Goal: Information Seeking & Learning: Learn about a topic

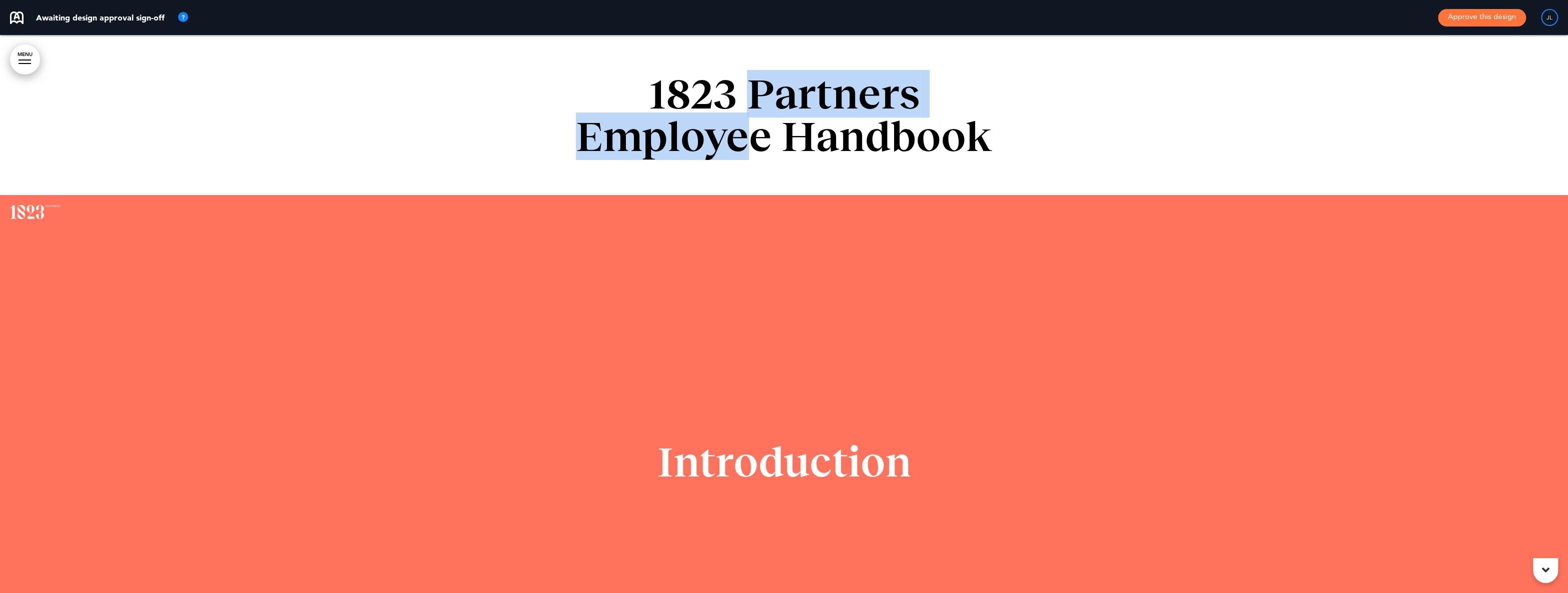
drag, startPoint x: 757, startPoint y: 106, endPoint x: 754, endPoint y: 122, distance: 16.3
click at [754, 122] on h1 "1823 Partners Employee Handbook" at bounding box center [784, 115] width 500 height 85
click at [725, 127] on h1 "1823 Partners Employee Handbook" at bounding box center [784, 115] width 500 height 85
drag, startPoint x: 750, startPoint y: 100, endPoint x: 746, endPoint y: 125, distance: 25.3
click at [746, 125] on h1 "1823 Partners Employee Handbook" at bounding box center [784, 115] width 500 height 85
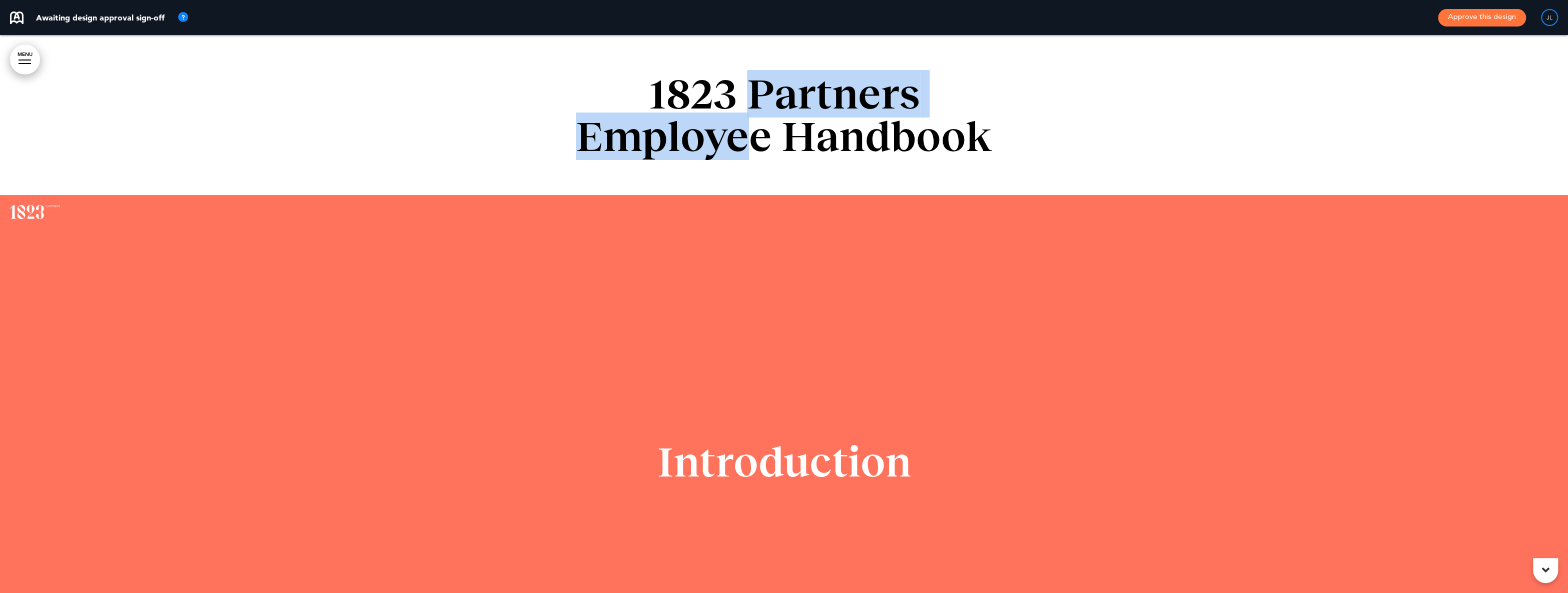
click at [729, 143] on h1 "1823 Partners Employee Handbook" at bounding box center [784, 115] width 500 height 85
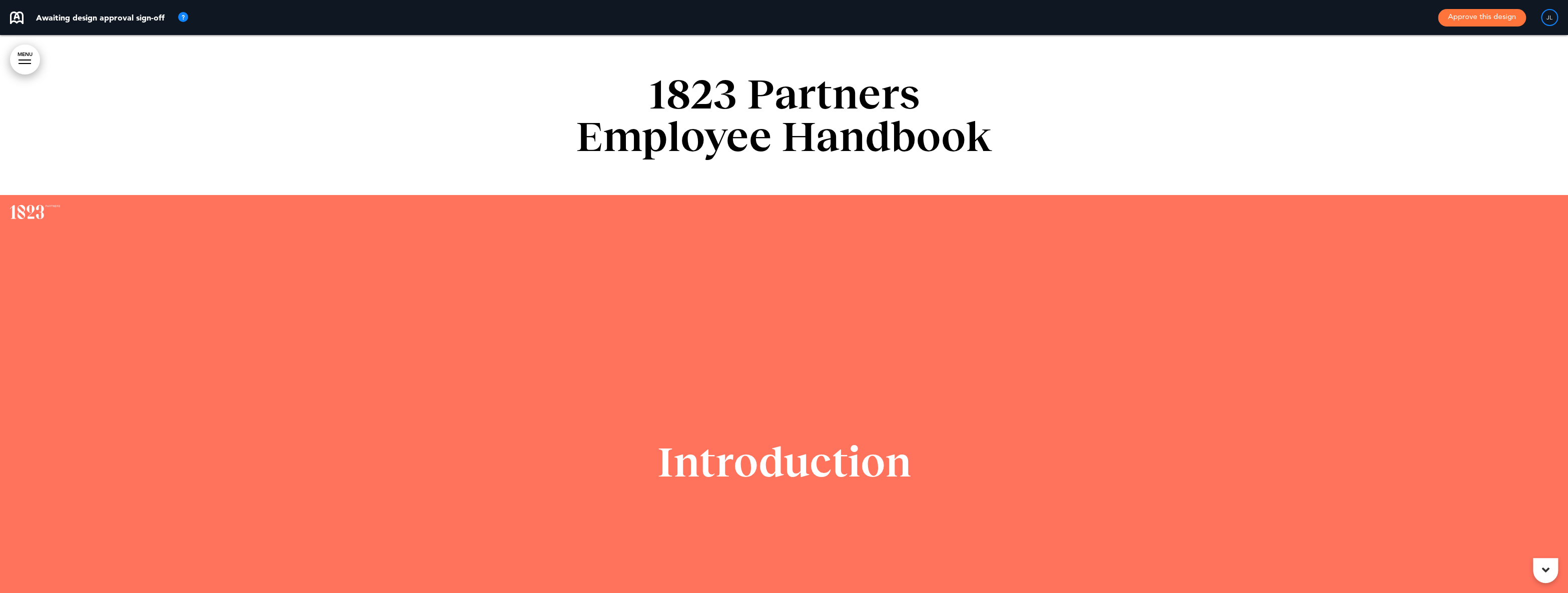
click at [939, 358] on div at bounding box center [784, 474] width 1568 height 558
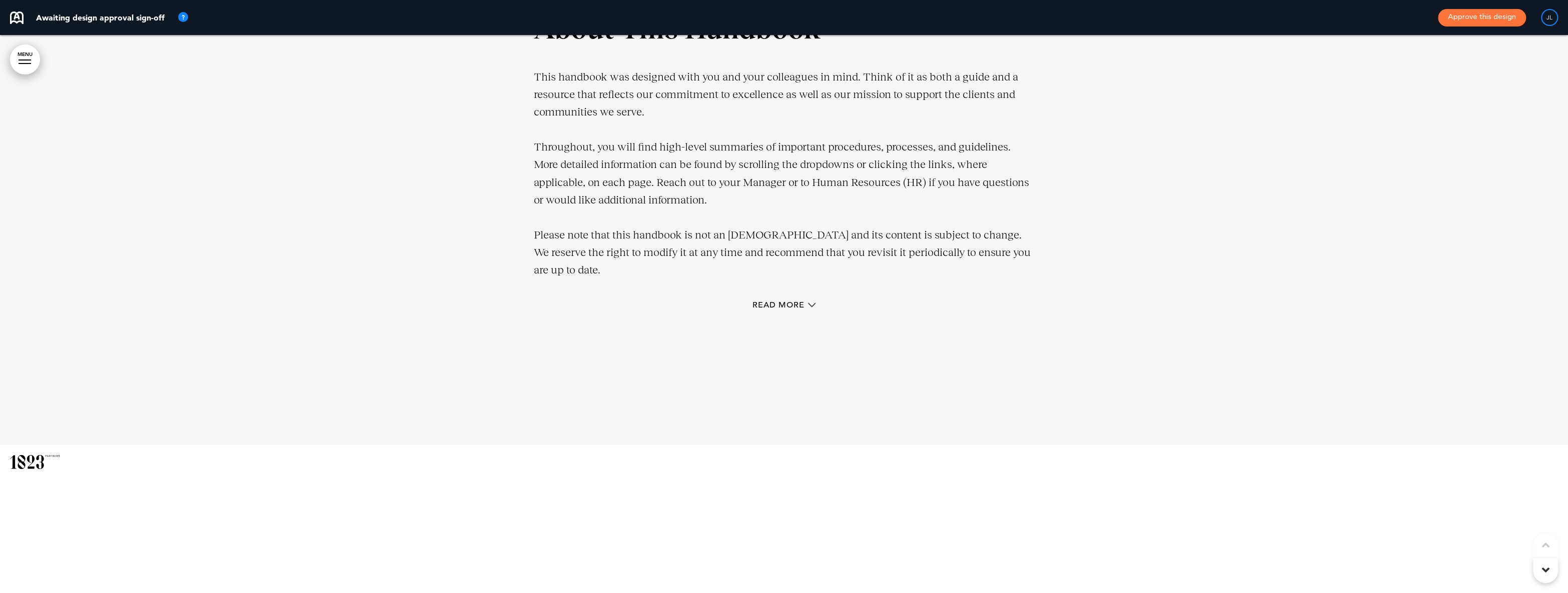
scroll to position [3297, 0]
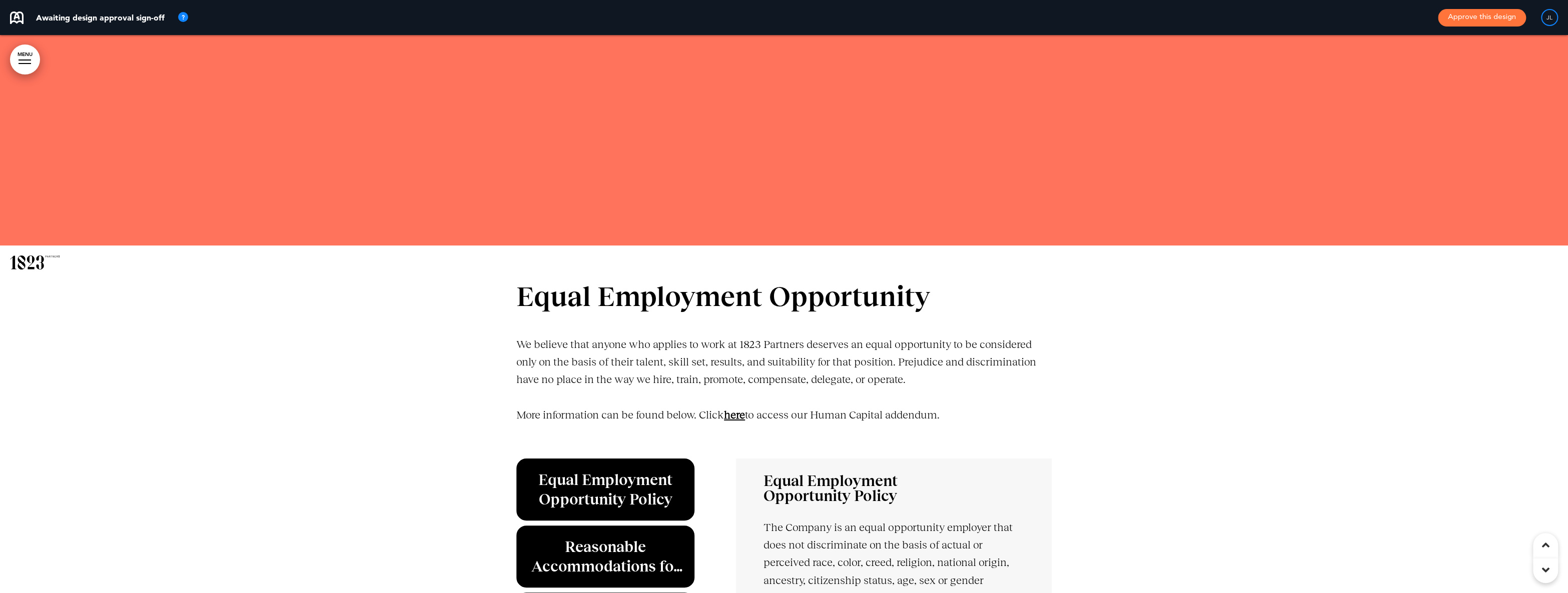
click at [743, 417] on link "﻿here" at bounding box center [734, 415] width 21 height 13
click at [732, 413] on link "﻿here" at bounding box center [734, 415] width 21 height 13
click at [641, 406] on p "More information can be found below. Click ﻿here to access our Human Capital ad…" at bounding box center [783, 423] width 535 height 35
click at [811, 419] on p "More information can be found below. Click ﻿here to access our Human Capital ad…" at bounding box center [783, 423] width 535 height 35
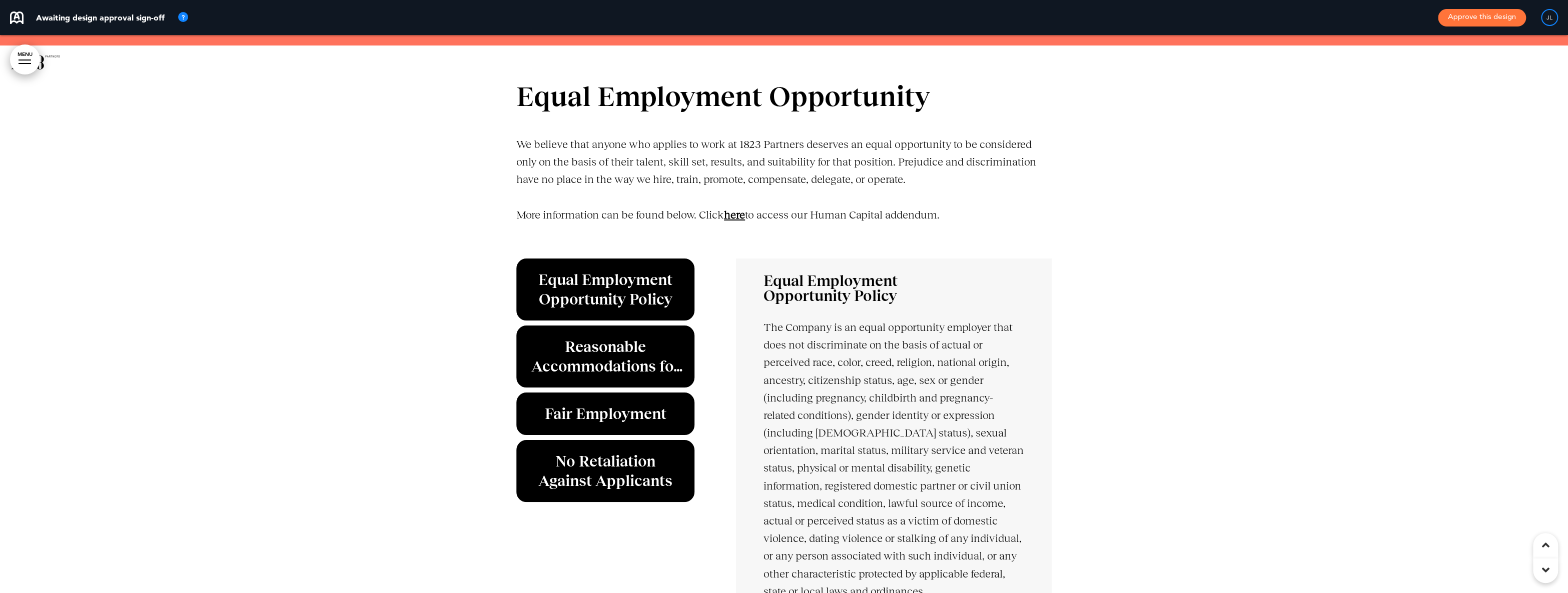
click at [733, 216] on link "﻿here" at bounding box center [734, 215] width 21 height 13
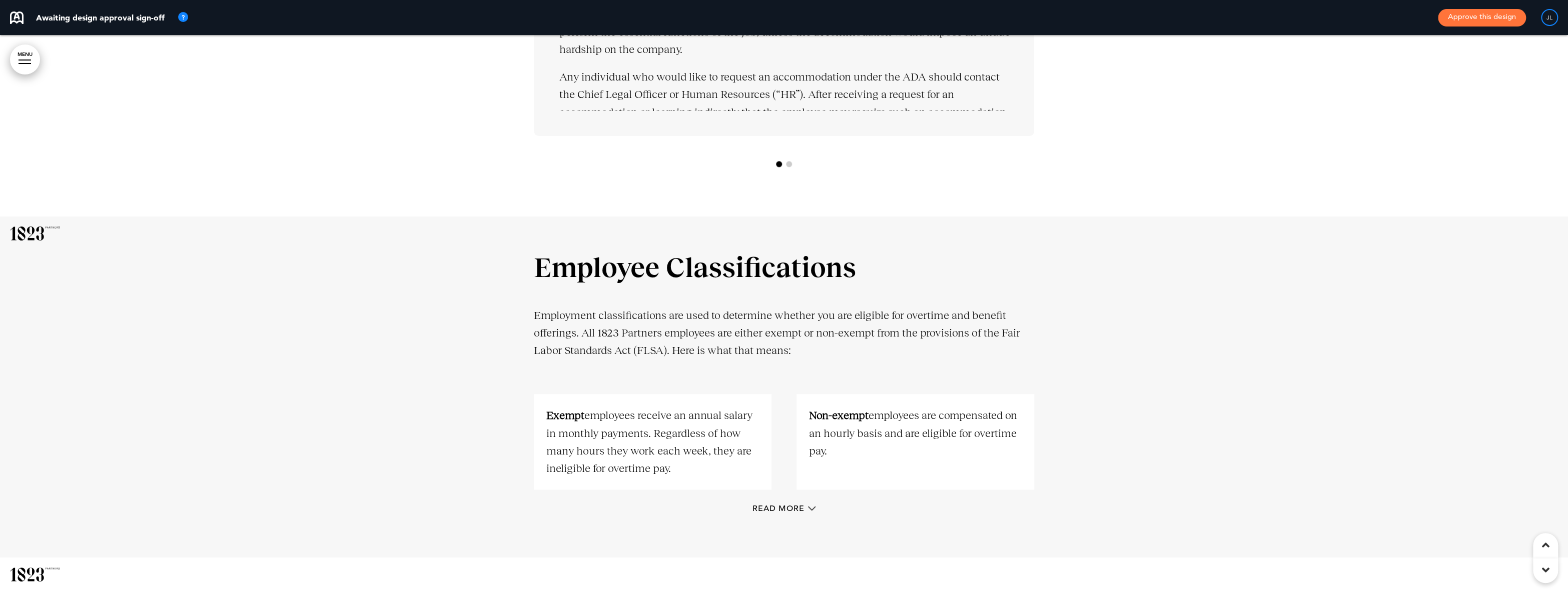
scroll to position [5297, 0]
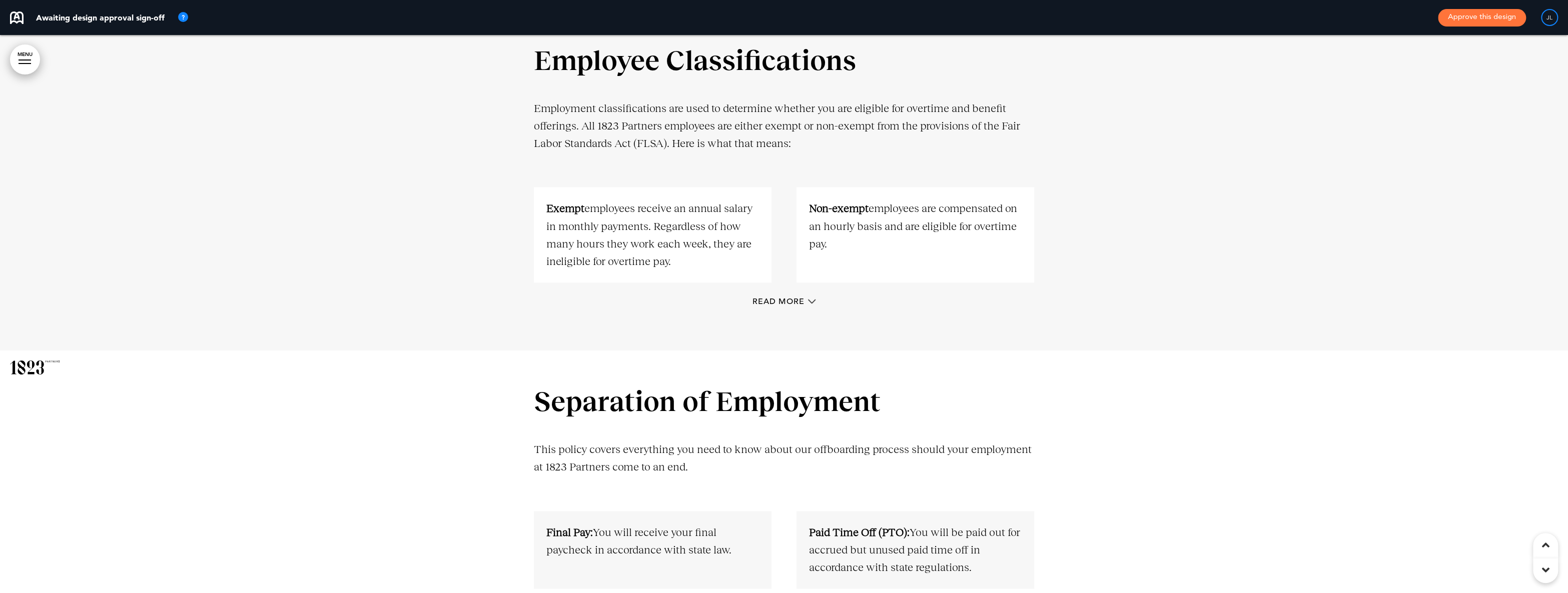
drag, startPoint x: 830, startPoint y: 208, endPoint x: 842, endPoint y: 244, distance: 37.9
click at [842, 244] on p "Non-exempt employees are compensated on an hourly basis and are eligible for ov…" at bounding box center [915, 226] width 212 height 53
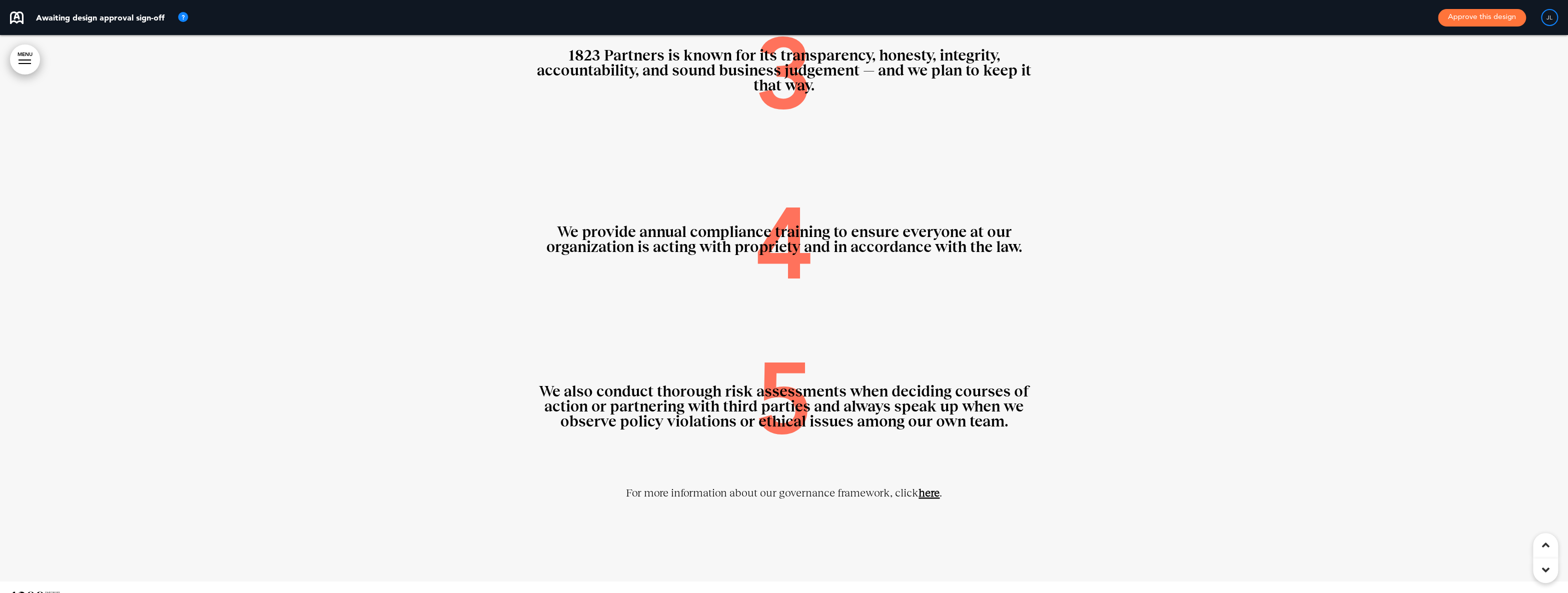
scroll to position [8646, 0]
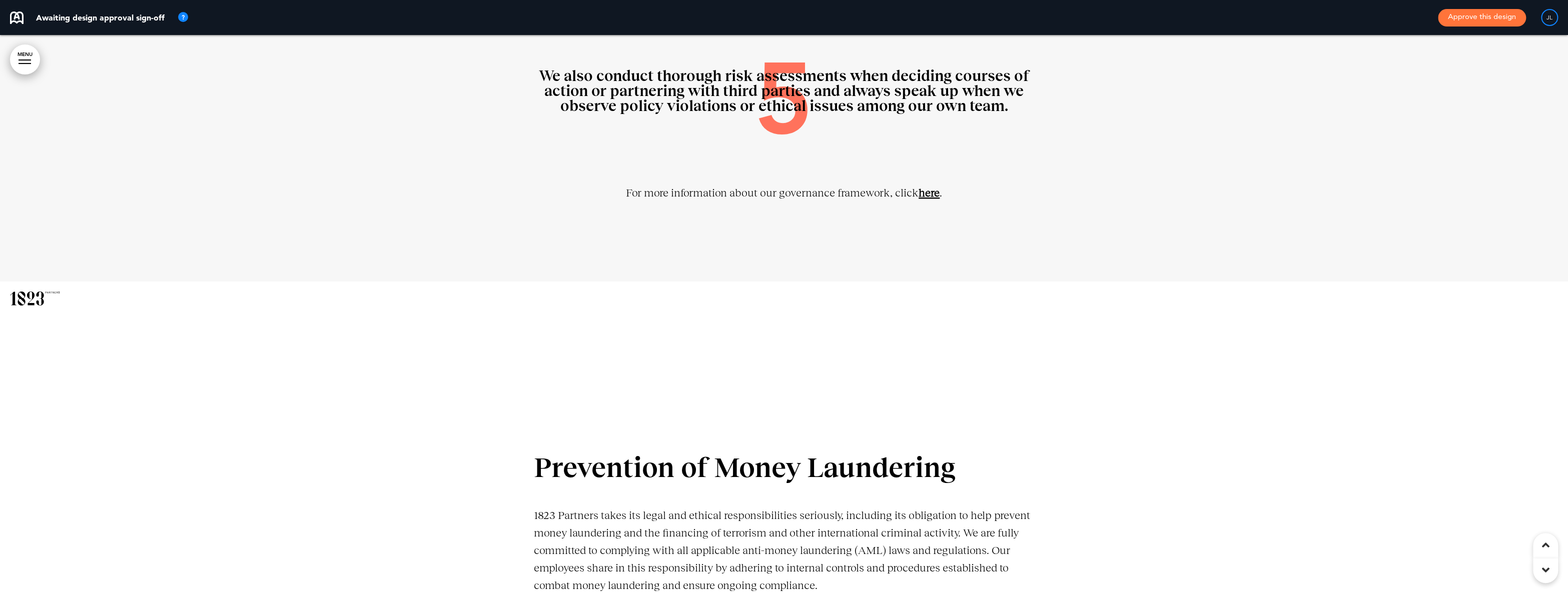
click at [934, 197] on link "﻿here" at bounding box center [929, 193] width 21 height 13
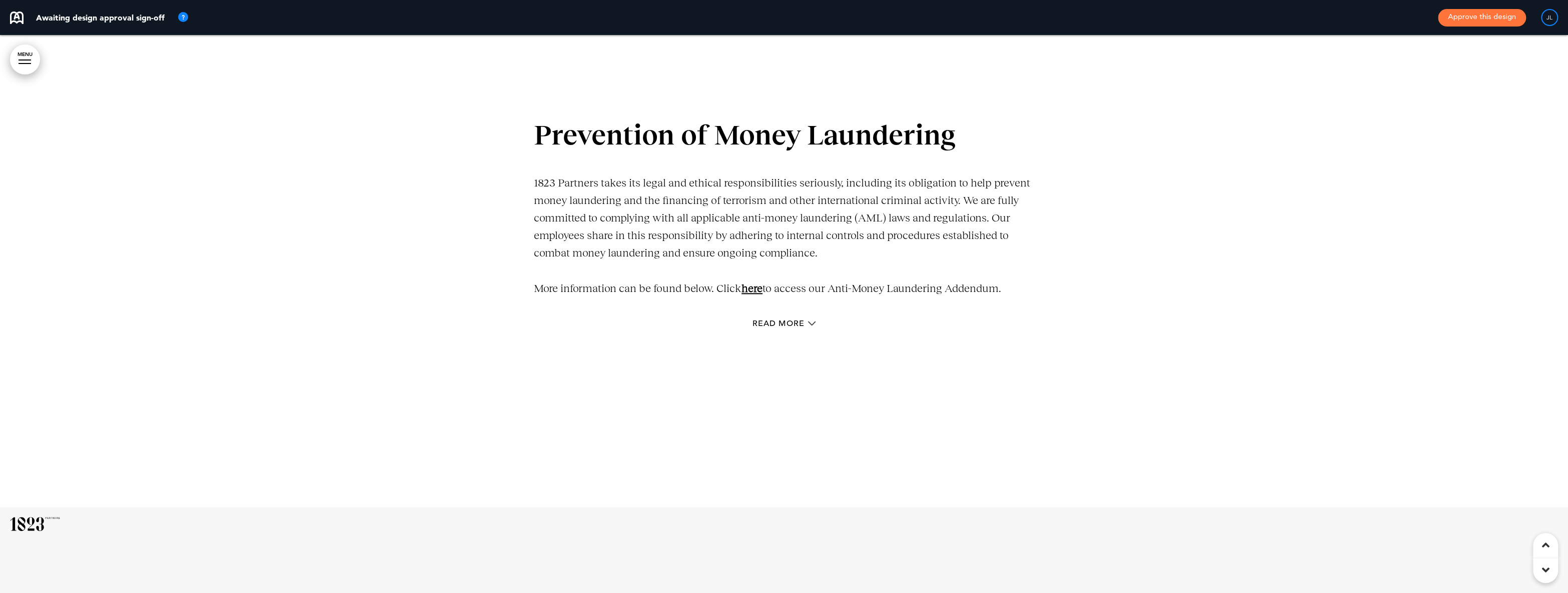
scroll to position [8996, 0]
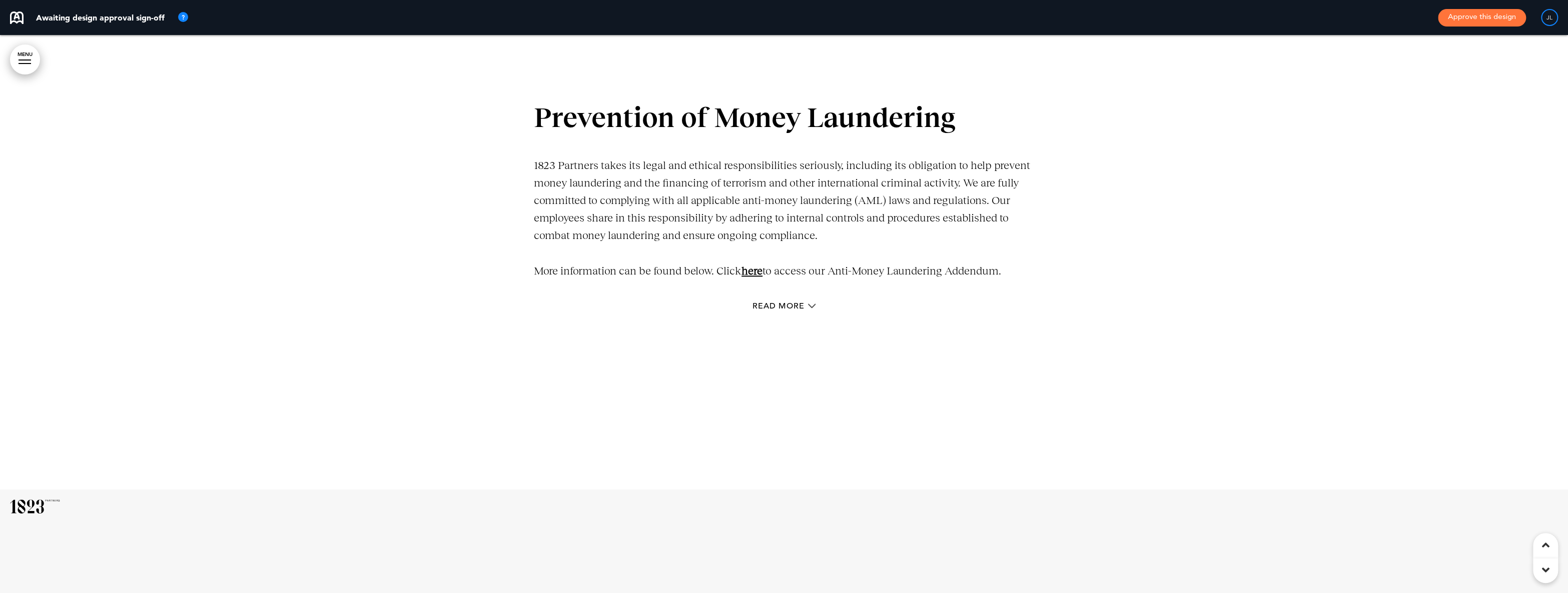
click at [757, 272] on link "here" at bounding box center [752, 271] width 21 height 13
drag, startPoint x: 1028, startPoint y: 258, endPoint x: 718, endPoint y: 170, distance: 322.2
click at [716, 173] on div "Prevention of Money Laundering 1823 Partners takes its legal and ethical respon…" at bounding box center [784, 192] width 500 height 176
click at [727, 197] on p "1823 Partners takes its legal and ethical responsibilities seriously, including…" at bounding box center [784, 200] width 500 height 88
click at [755, 268] on link "here" at bounding box center [752, 271] width 21 height 13
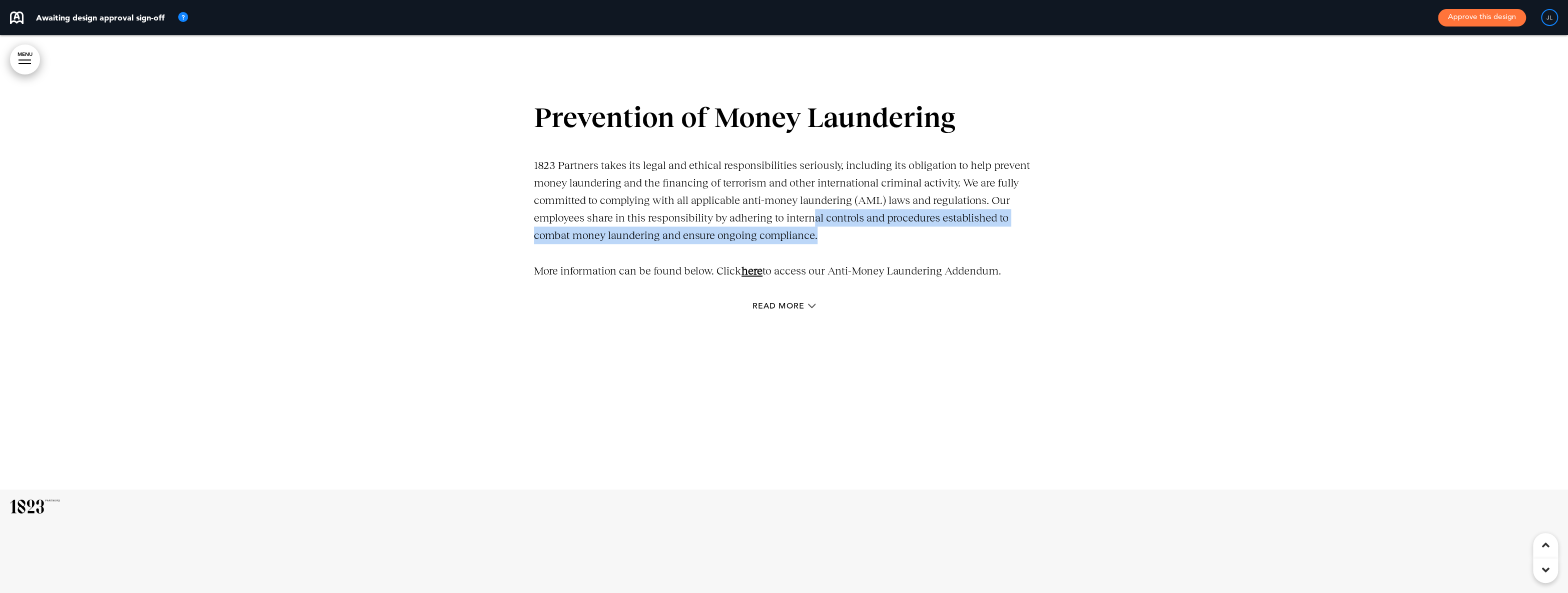
drag, startPoint x: 840, startPoint y: 231, endPoint x: 814, endPoint y: 215, distance: 30.5
click at [814, 215] on p "1823 Partners takes its legal and ethical responsibilities seriously, including…" at bounding box center [784, 200] width 500 height 88
drag, startPoint x: 789, startPoint y: 221, endPoint x: 789, endPoint y: 229, distance: 8.0
click at [789, 229] on p "1823 Partners takes its legal and ethical responsibilities seriously, including…" at bounding box center [784, 200] width 500 height 88
click at [757, 232] on p "1823 Partners takes its legal and ethical responsibilities seriously, including…" at bounding box center [784, 200] width 500 height 88
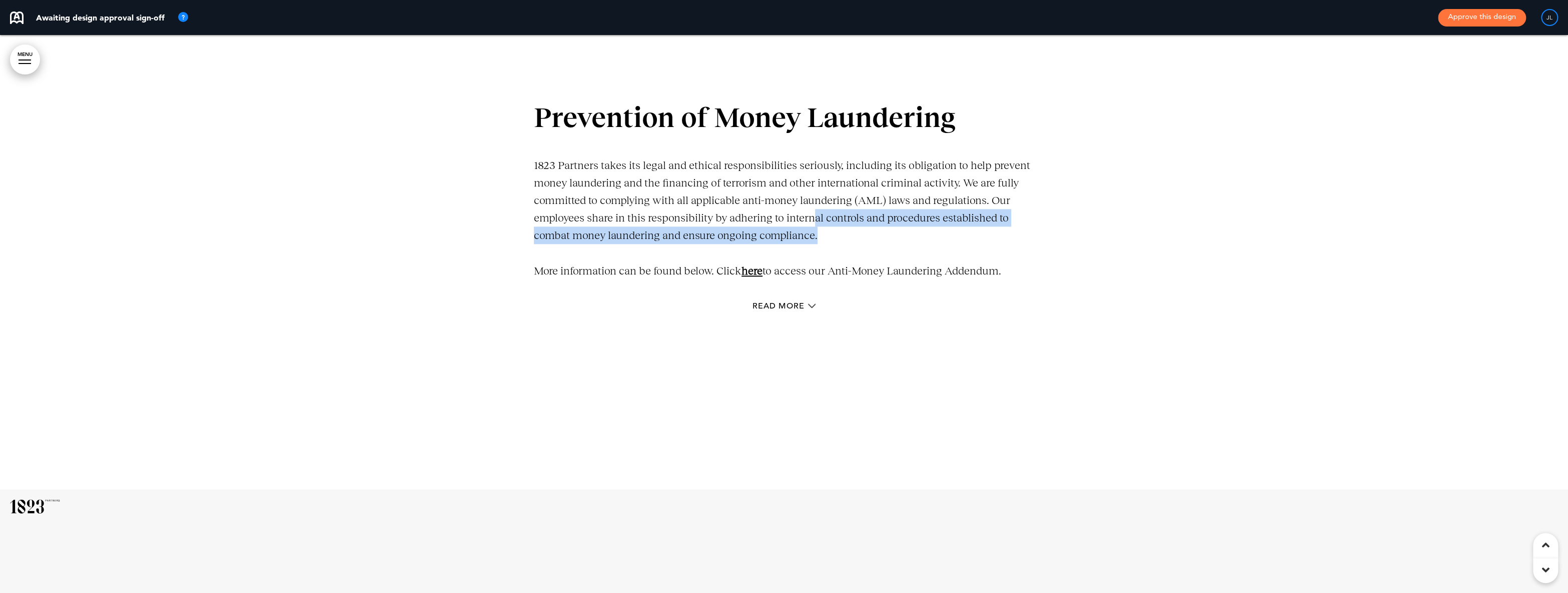
drag, startPoint x: 845, startPoint y: 232, endPoint x: 816, endPoint y: 221, distance: 31.0
click at [816, 221] on p "1823 Partners takes its legal and ethical responsibilities seriously, including…" at bounding box center [784, 200] width 500 height 88
drag, startPoint x: 756, startPoint y: 218, endPoint x: 755, endPoint y: 229, distance: 11.0
click at [755, 229] on p "1823 Partners takes its legal and ethical responsibilities seriously, including…" at bounding box center [784, 200] width 500 height 88
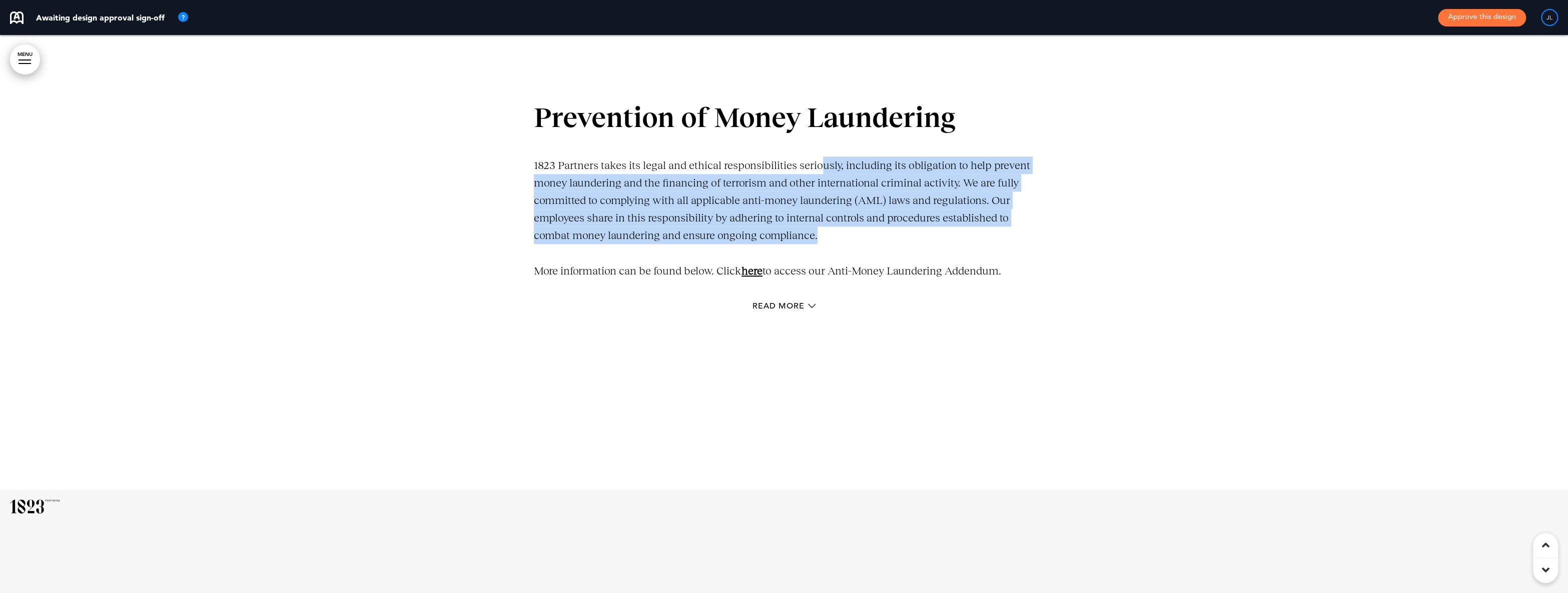
drag, startPoint x: 833, startPoint y: 229, endPoint x: 816, endPoint y: 170, distance: 61.4
click at [816, 171] on p "1823 Partners takes its legal and ethical responsibilities seriously, including…" at bounding box center [784, 200] width 500 height 88
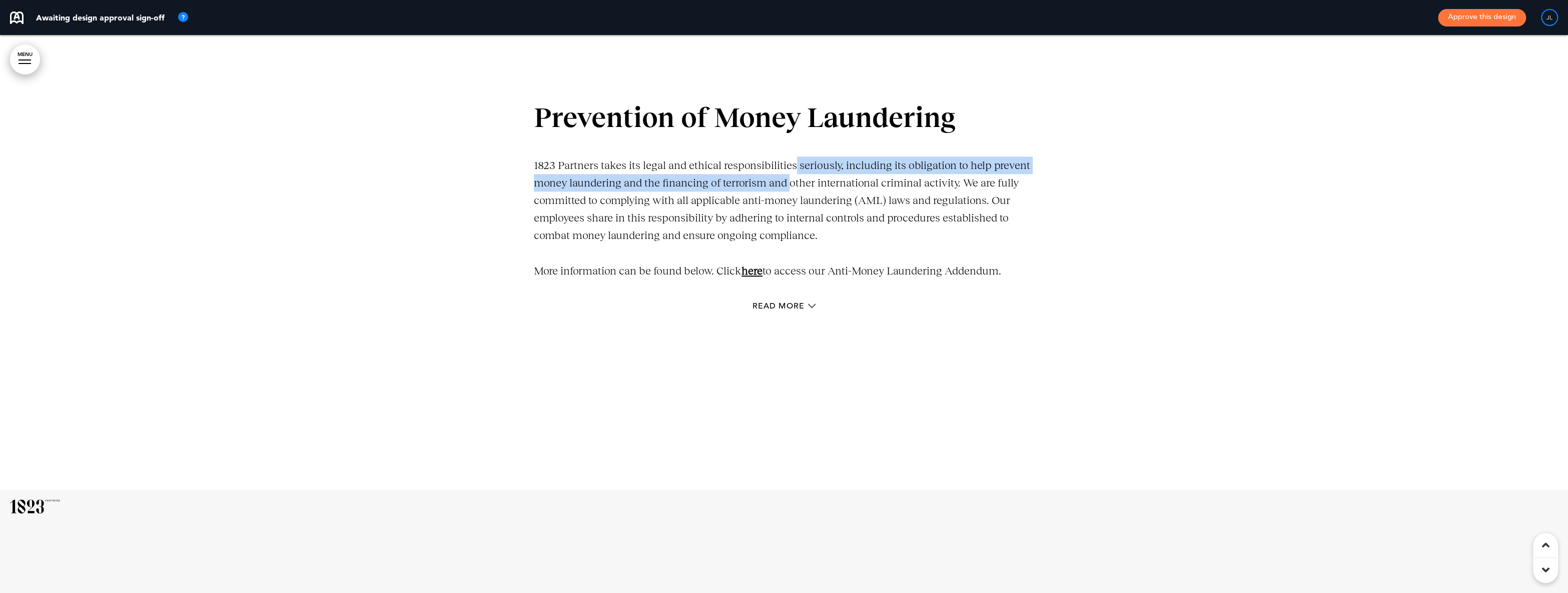
drag, startPoint x: 798, startPoint y: 165, endPoint x: 789, endPoint y: 183, distance: 20.1
click at [789, 183] on p "1823 Partners takes its legal and ethical responsibilities seriously, including…" at bounding box center [784, 200] width 500 height 88
click at [775, 182] on p "1823 Partners takes its legal and ethical responsibilities seriously, including…" at bounding box center [784, 200] width 500 height 88
drag, startPoint x: 799, startPoint y: 165, endPoint x: 799, endPoint y: 176, distance: 11.0
click at [799, 175] on p "1823 Partners takes its legal and ethical responsibilities seriously, including…" at bounding box center [784, 200] width 500 height 88
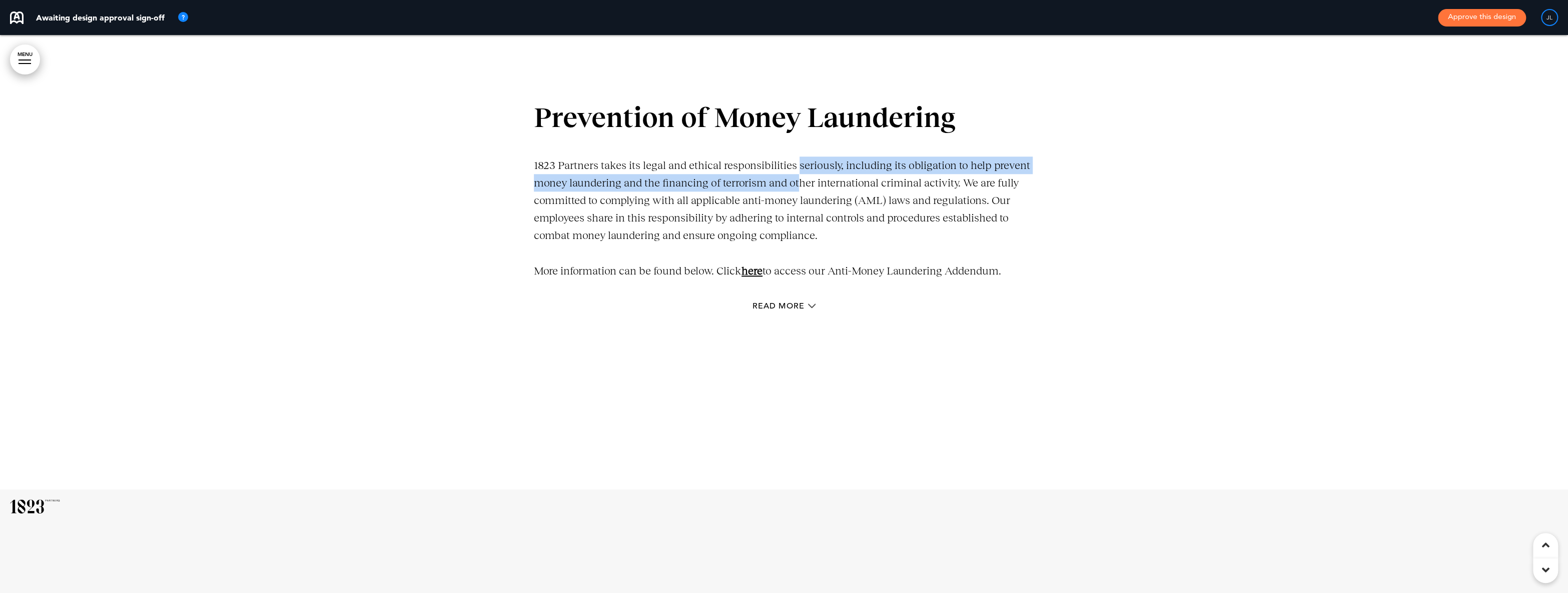
click at [791, 181] on p "1823 Partners takes its legal and ethical responsibilities seriously, including…" at bounding box center [784, 200] width 500 height 88
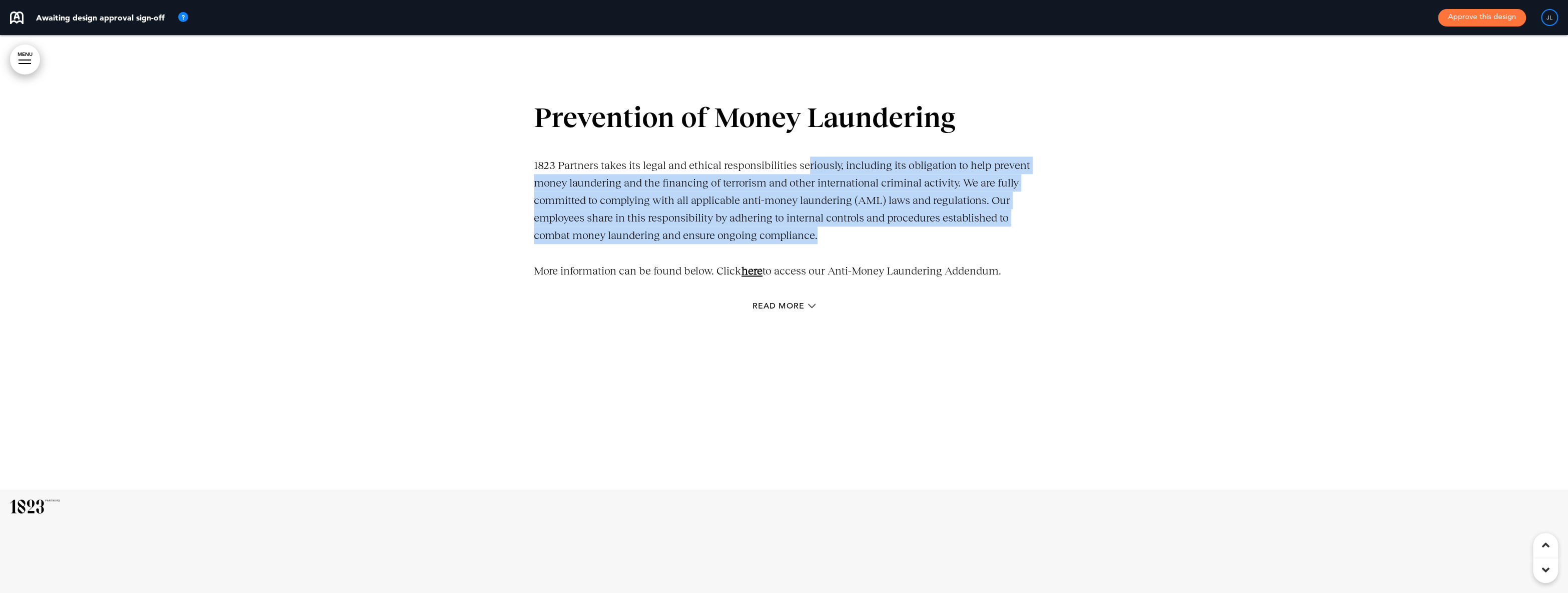
drag, startPoint x: 827, startPoint y: 236, endPoint x: 809, endPoint y: 173, distance: 65.5
click at [810, 173] on p "1823 Partners takes its legal and ethical responsibilities seriously, including…" at bounding box center [784, 200] width 500 height 88
drag, startPoint x: 800, startPoint y: 166, endPoint x: 841, endPoint y: 237, distance: 82.0
click at [841, 237] on p "1823 Partners takes its legal and ethical responsibilities seriously, including…" at bounding box center [784, 200] width 500 height 88
drag, startPoint x: 1020, startPoint y: 274, endPoint x: 816, endPoint y: 220, distance: 211.0
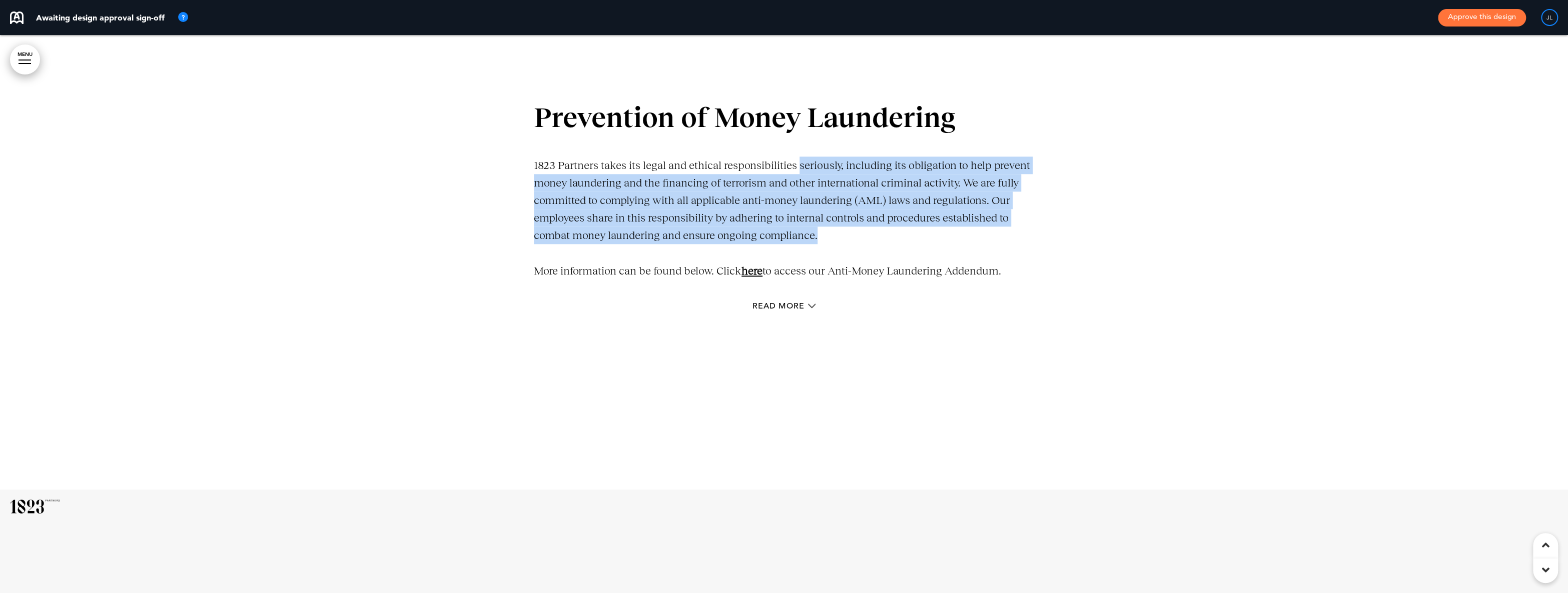
click at [816, 220] on div "Prevention of Money Laundering 1823 Partners takes its legal and ethical respon…" at bounding box center [784, 192] width 500 height 176
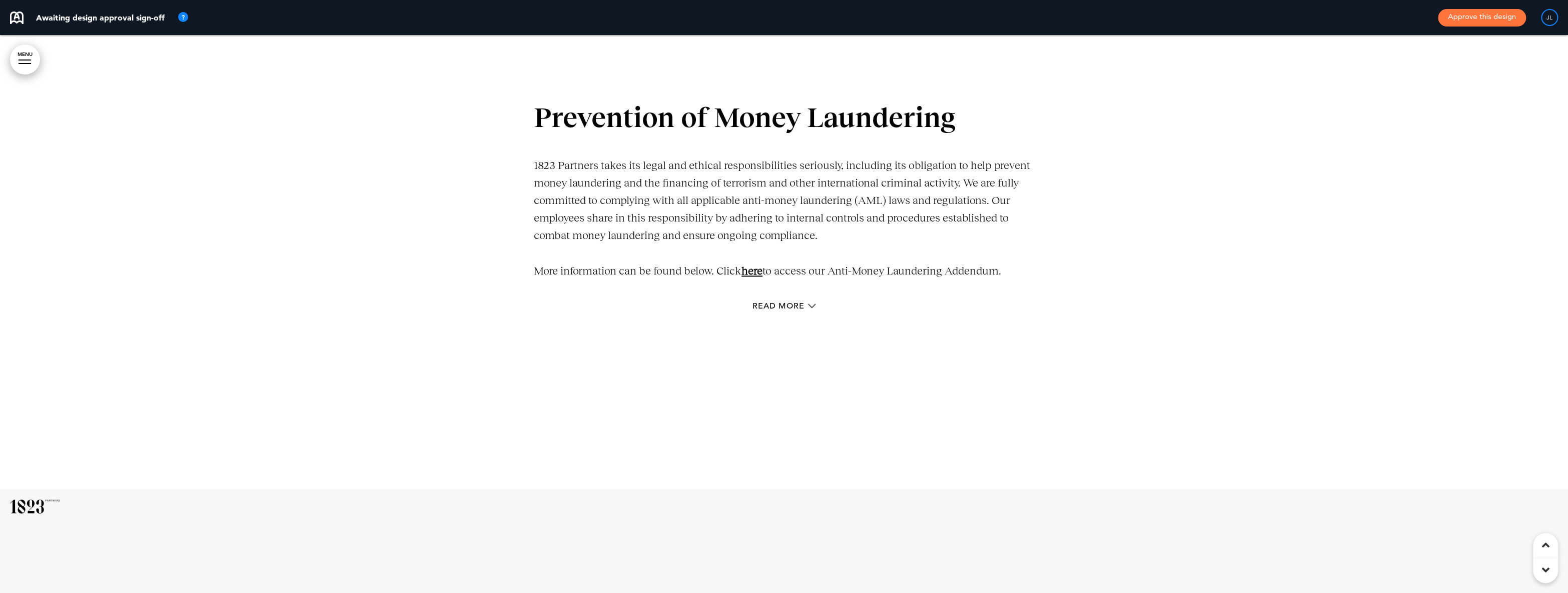
drag, startPoint x: 802, startPoint y: 220, endPoint x: 787, endPoint y: 231, distance: 18.6
click at [802, 226] on p "1823 Partners takes its legal and ethical responsibilities seriously, including…" at bounding box center [784, 200] width 500 height 88
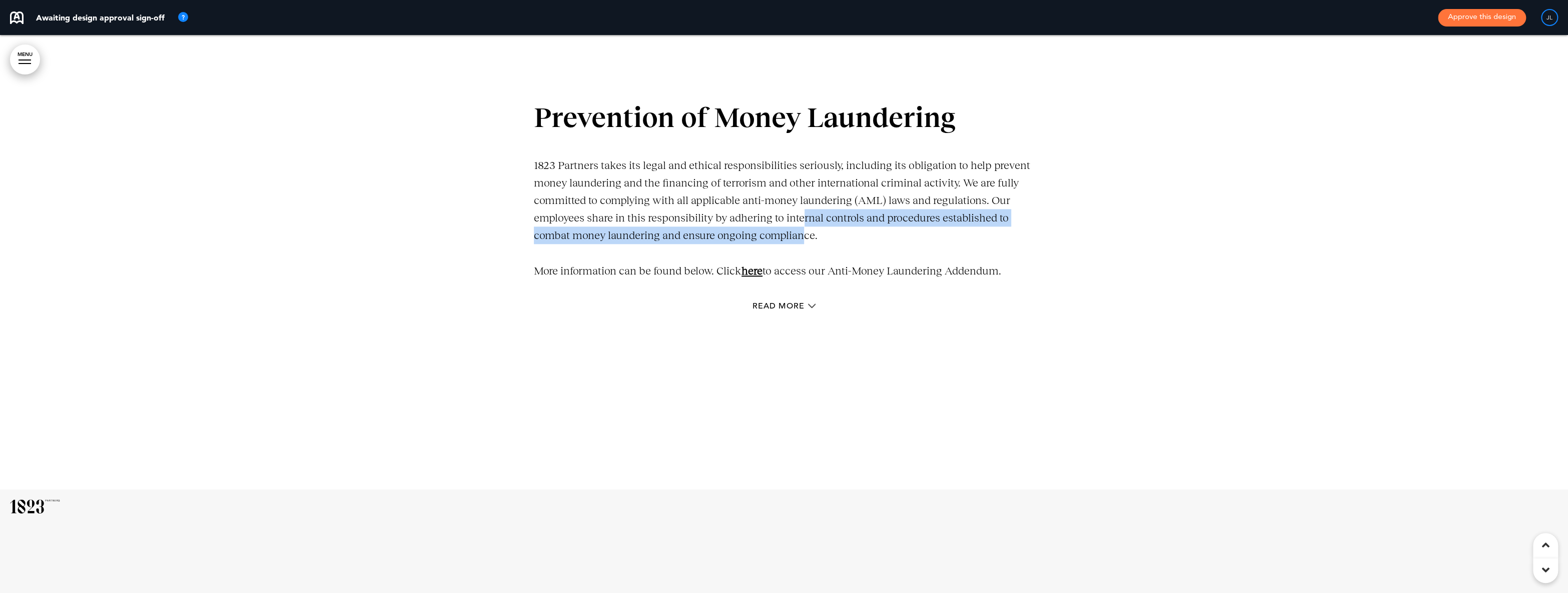
click at [785, 231] on p "1823 Partners takes its legal and ethical responsibilities seriously, including…" at bounding box center [784, 200] width 500 height 88
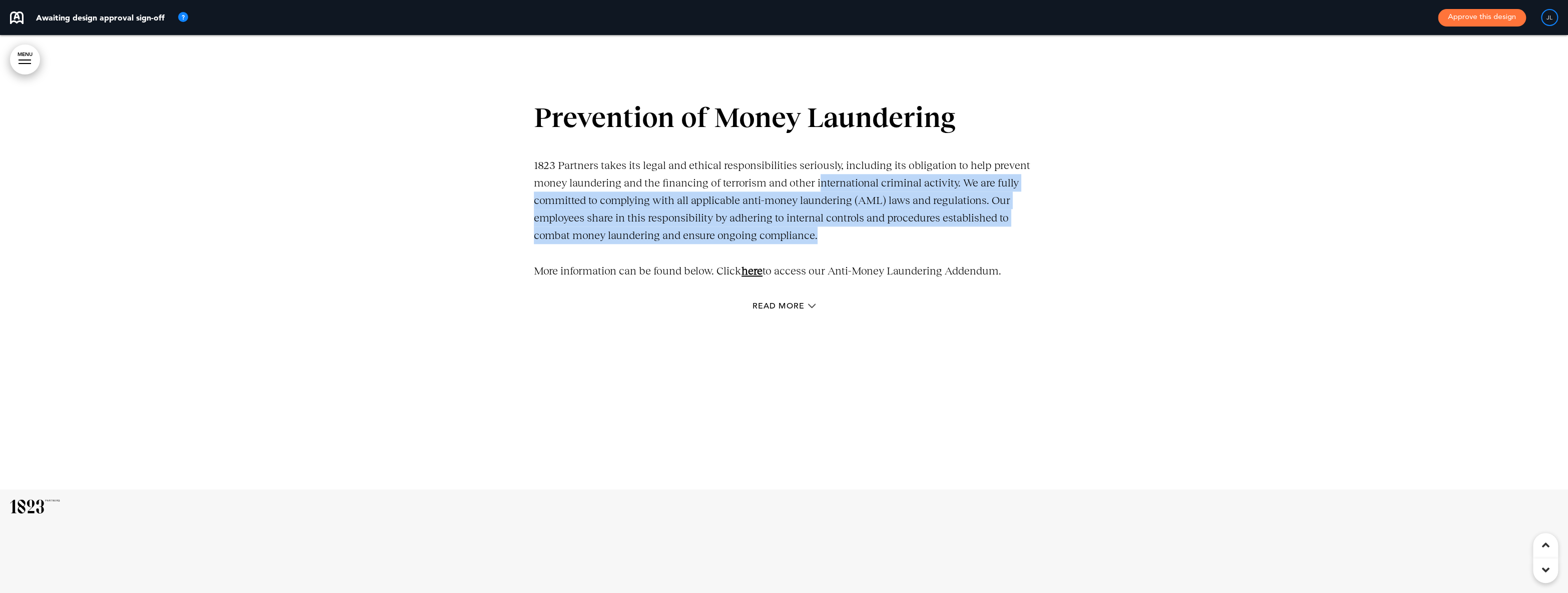
drag, startPoint x: 815, startPoint y: 230, endPoint x: 807, endPoint y: 171, distance: 59.5
click at [817, 178] on p "1823 Partners takes its legal and ethical responsibilities seriously, including…" at bounding box center [784, 200] width 500 height 88
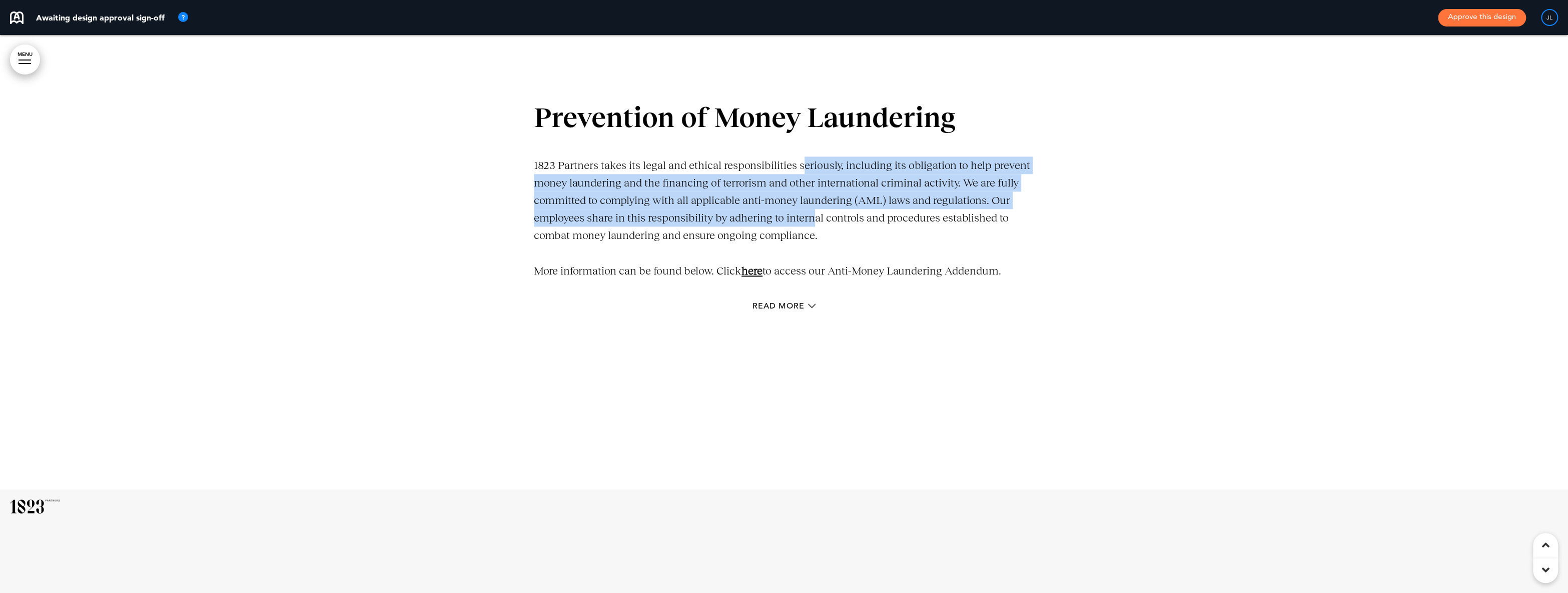
drag, startPoint x: 802, startPoint y: 173, endPoint x: 751, endPoint y: 248, distance: 90.7
click at [819, 222] on p "1823 Partners takes its legal and ethical responsibilities seriously, including…" at bounding box center [784, 200] width 500 height 88
click at [773, 212] on p "1823 Partners takes its legal and ethical responsibilities seriously, including…" at bounding box center [784, 200] width 500 height 88
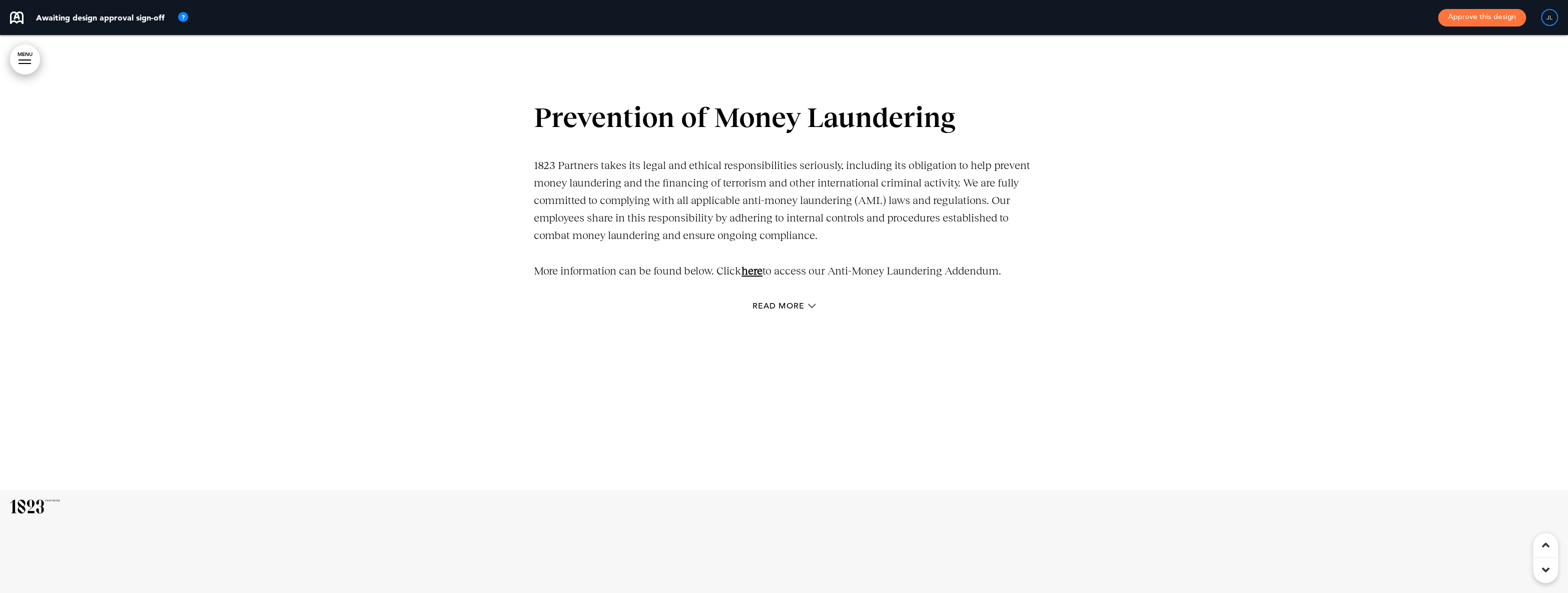
click at [825, 236] on p "1823 Partners takes its legal and ethical responsibilities seriously, including…" at bounding box center [784, 200] width 500 height 88
click at [1048, 279] on div at bounding box center [784, 210] width 1568 height 558
click at [749, 269] on link "here" at bounding box center [752, 271] width 21 height 13
